Goal: Check status: Check status

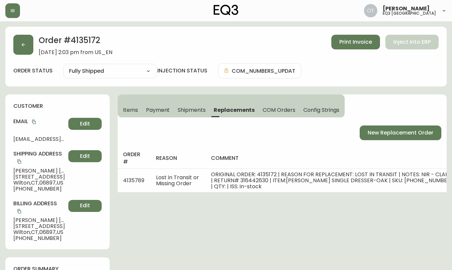
select select "FULLY_SHIPPED"
click at [26, 49] on button "button" at bounding box center [23, 45] width 20 height 20
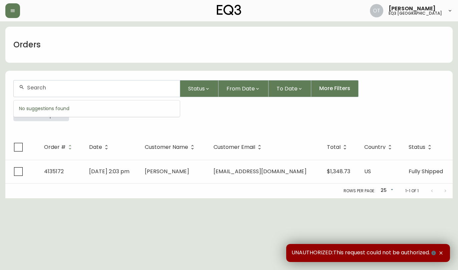
click at [67, 90] on input "text" at bounding box center [100, 87] width 147 height 6
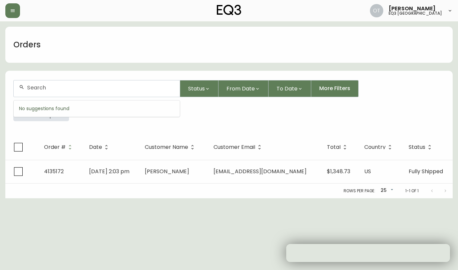
paste input "4135246"
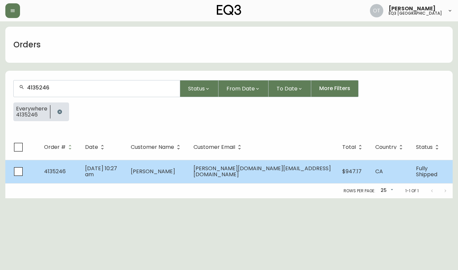
type input "4135246"
click at [66, 163] on td "4135246" at bounding box center [59, 171] width 41 height 23
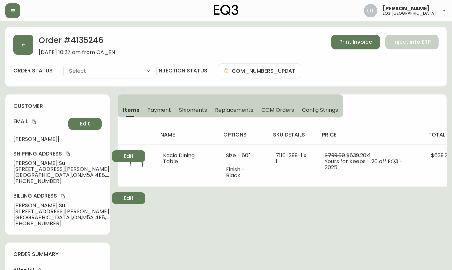
type input "Fully Shipped"
select select "FULLY_SHIPPED"
